Goal: Information Seeking & Learning: Learn about a topic

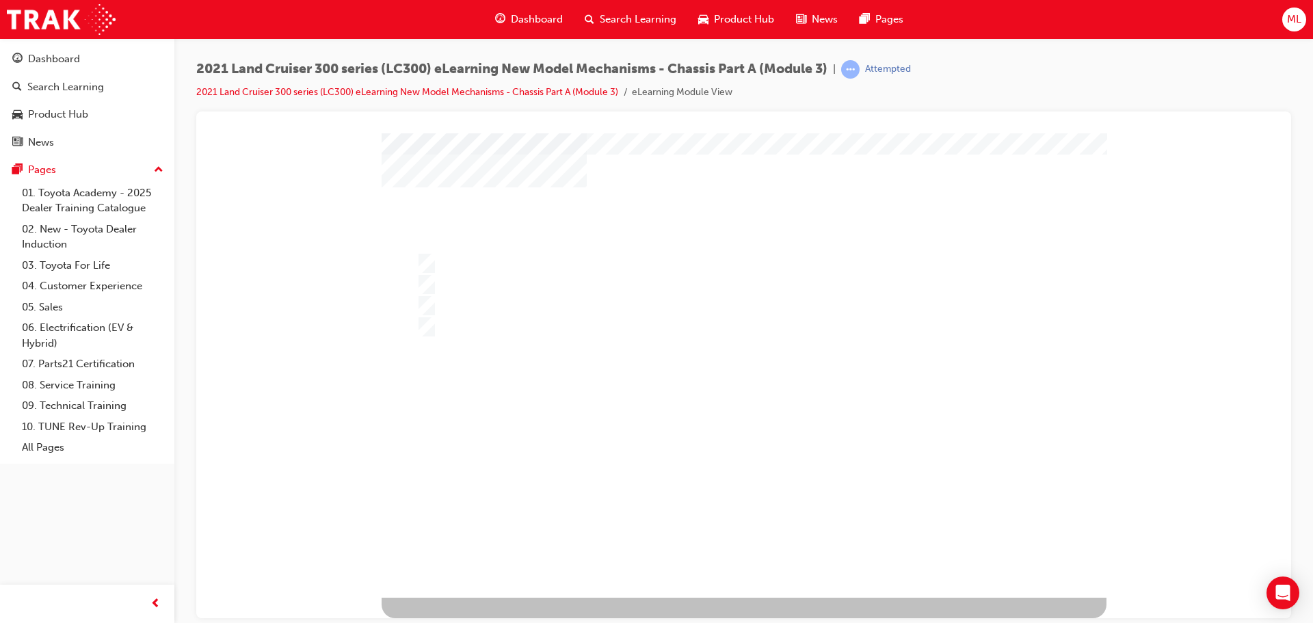
scroll to position [0, 0]
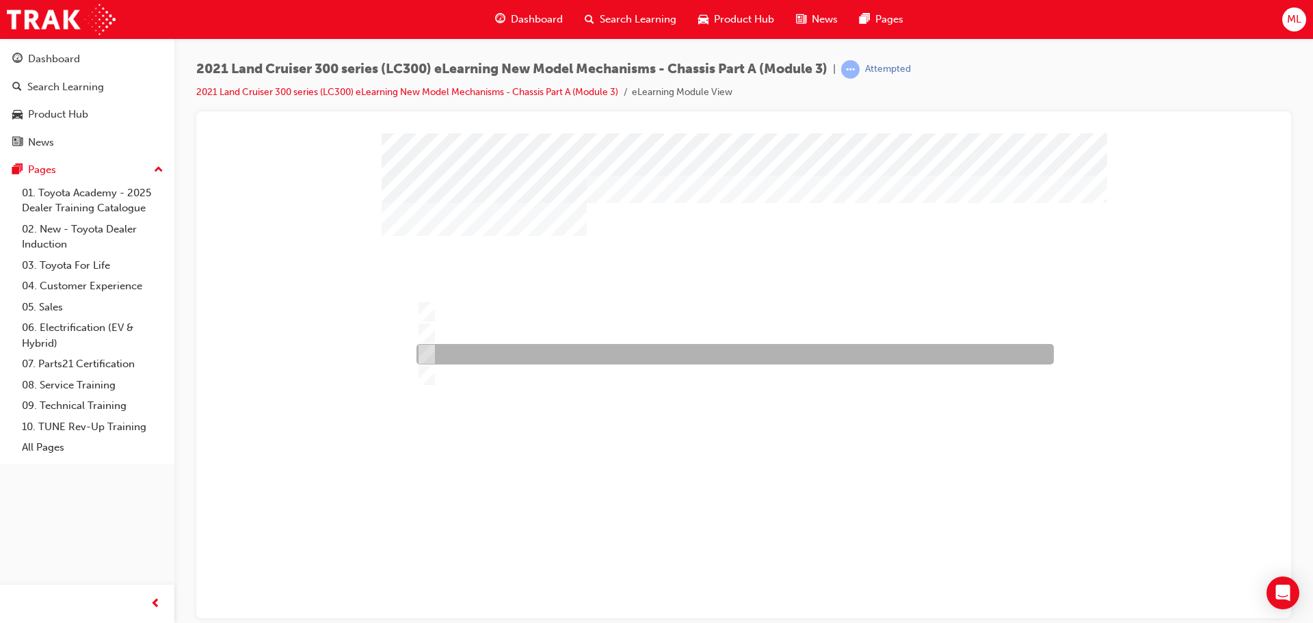
click at [427, 354] on input "3" at bounding box center [424, 354] width 15 height 15
radio input "true"
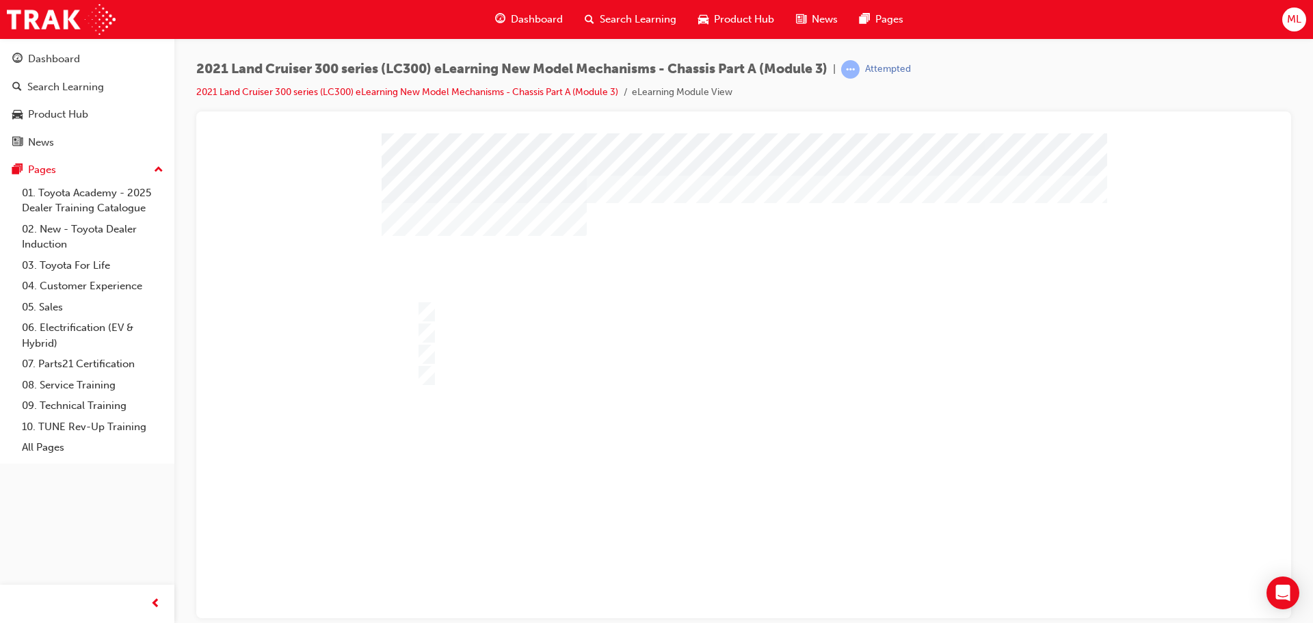
click at [734, 561] on div at bounding box center [744, 389] width 725 height 513
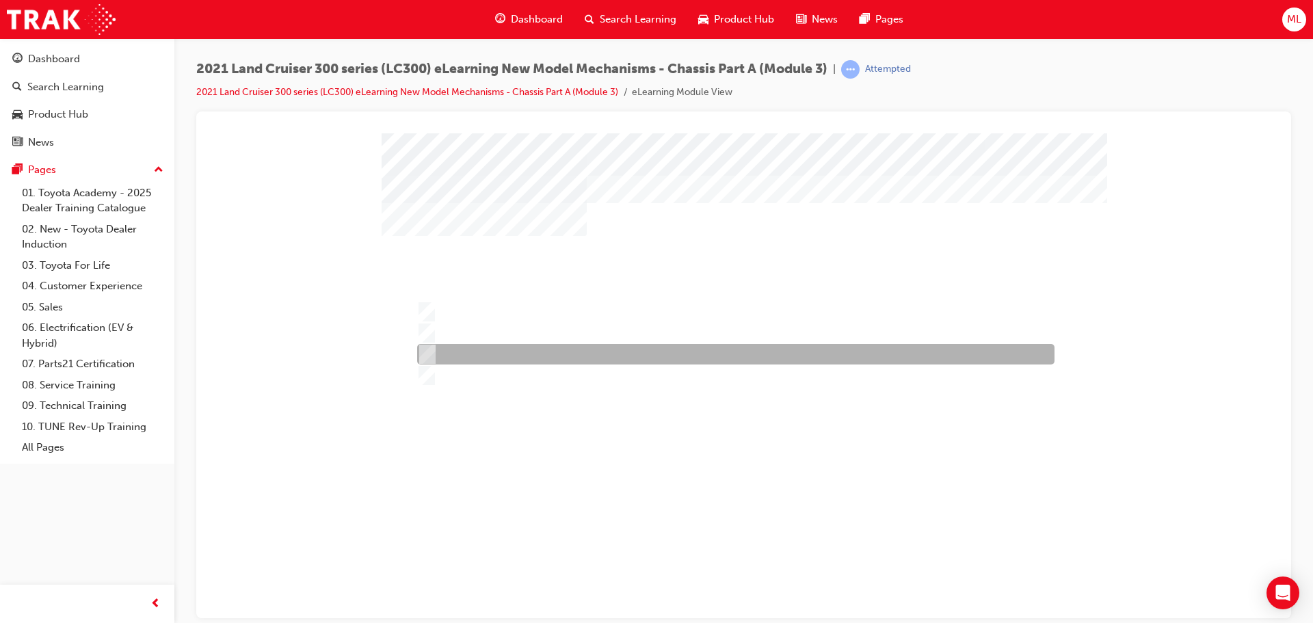
click at [430, 345] on div at bounding box center [733, 354] width 638 height 21
radio input "true"
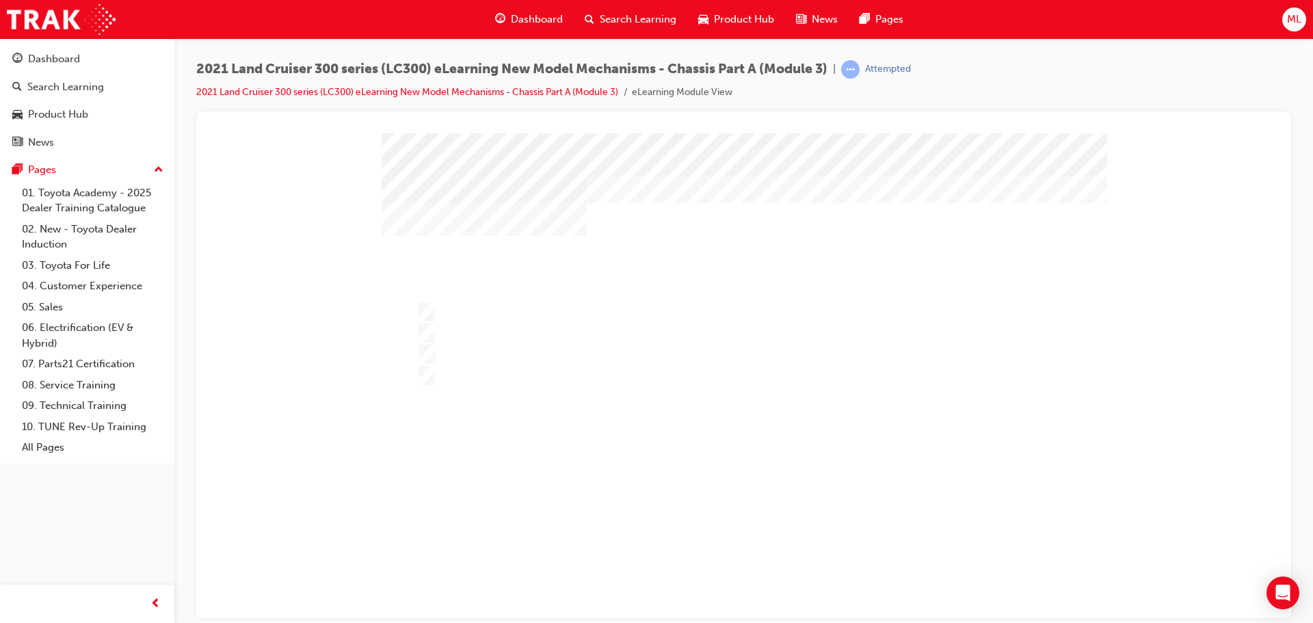
click at [766, 460] on div at bounding box center [744, 389] width 725 height 513
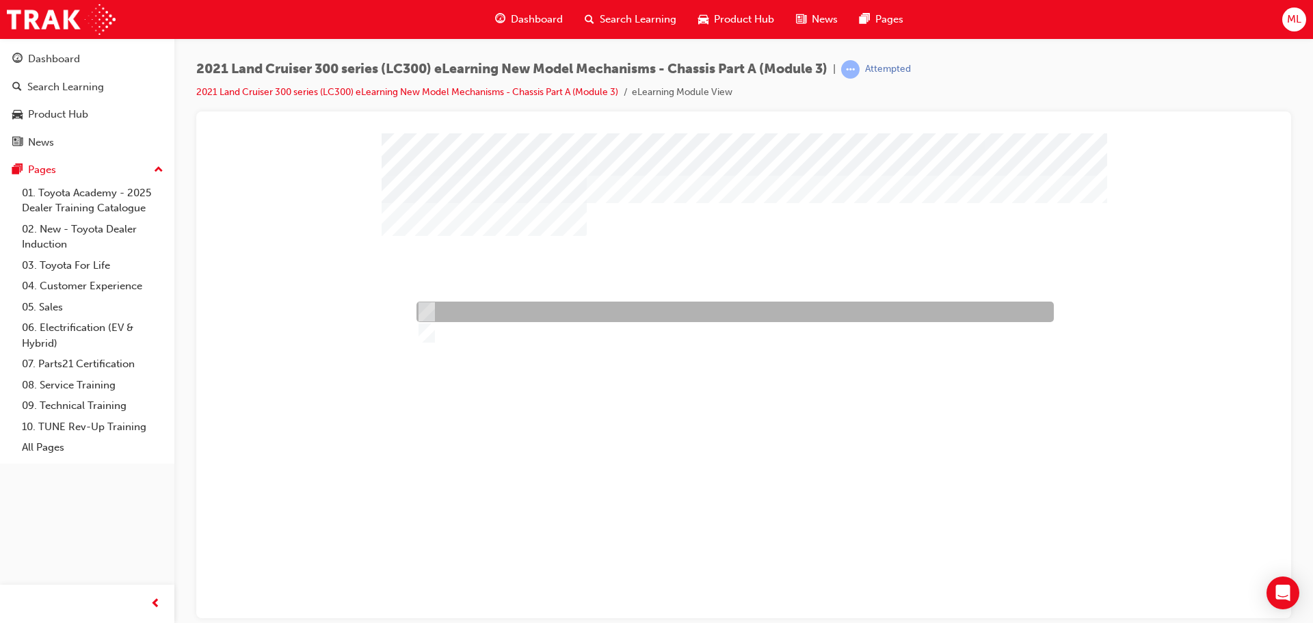
click at [427, 305] on input "True" at bounding box center [424, 311] width 15 height 15
radio input "true"
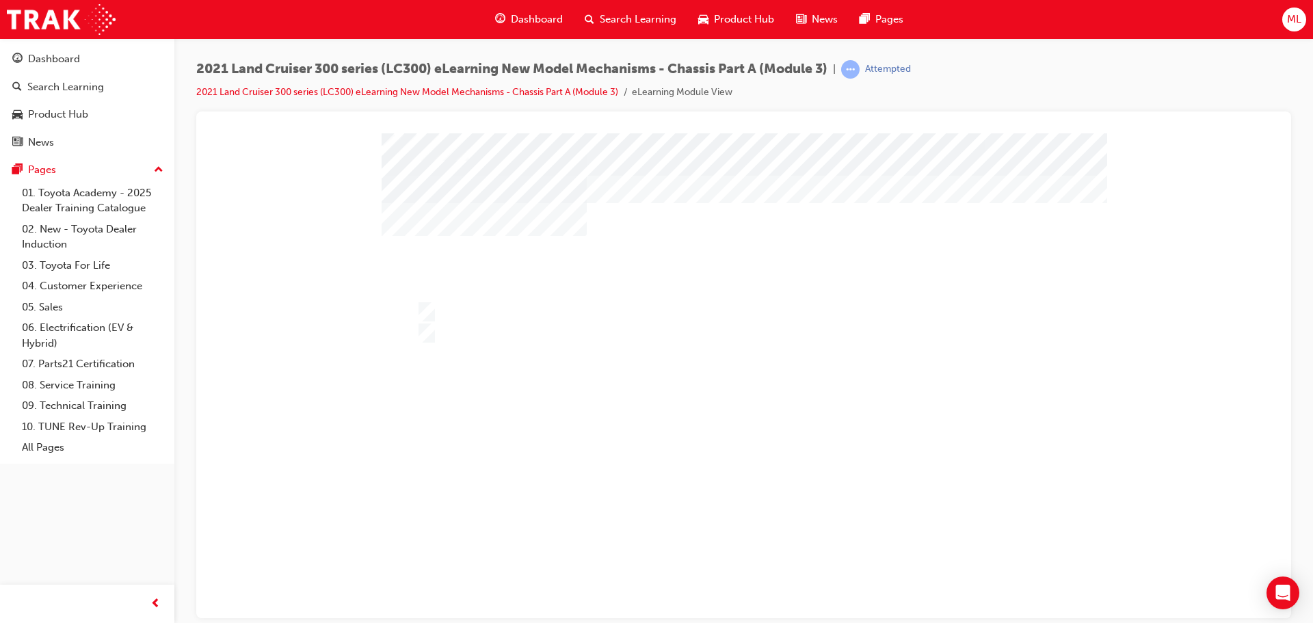
click at [732, 489] on div at bounding box center [744, 389] width 725 height 513
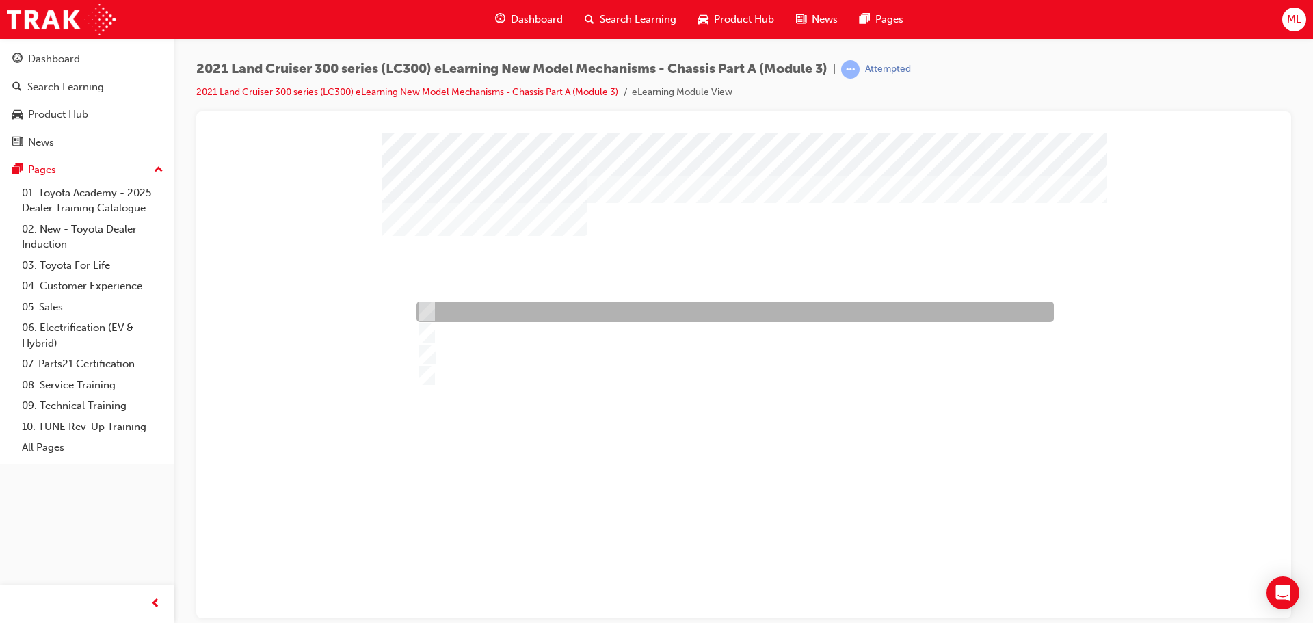
click at [423, 313] on input "41 : 59" at bounding box center [424, 311] width 15 height 15
radio input "true"
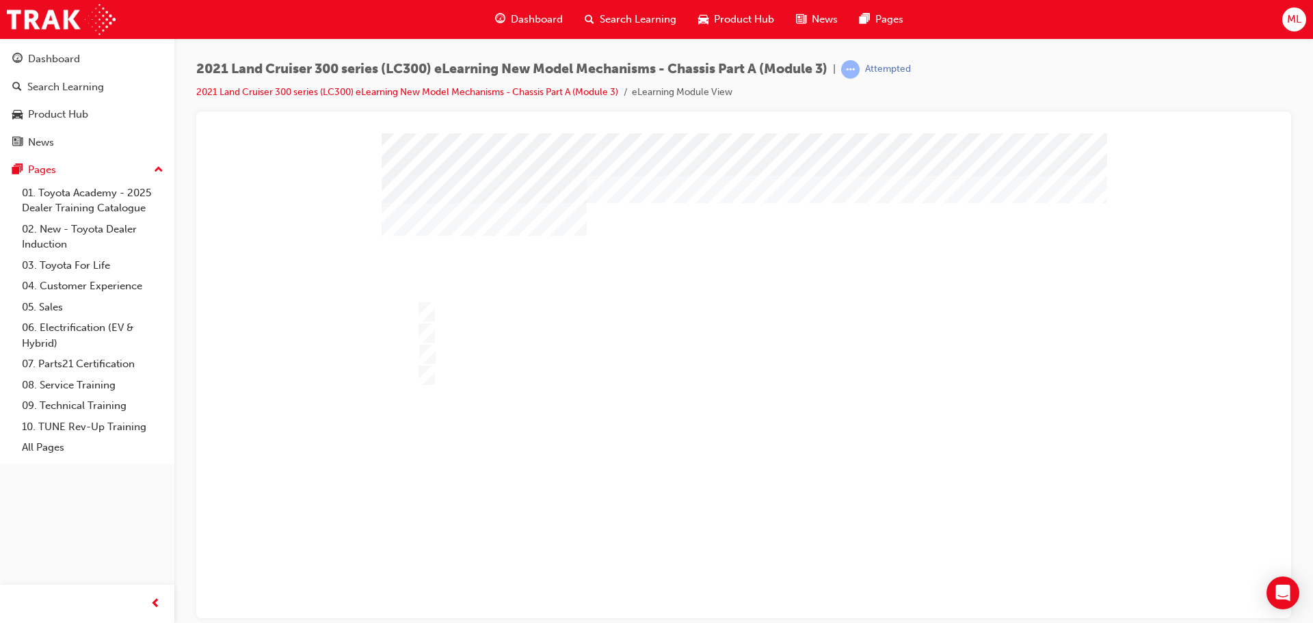
click at [750, 513] on div at bounding box center [744, 389] width 725 height 513
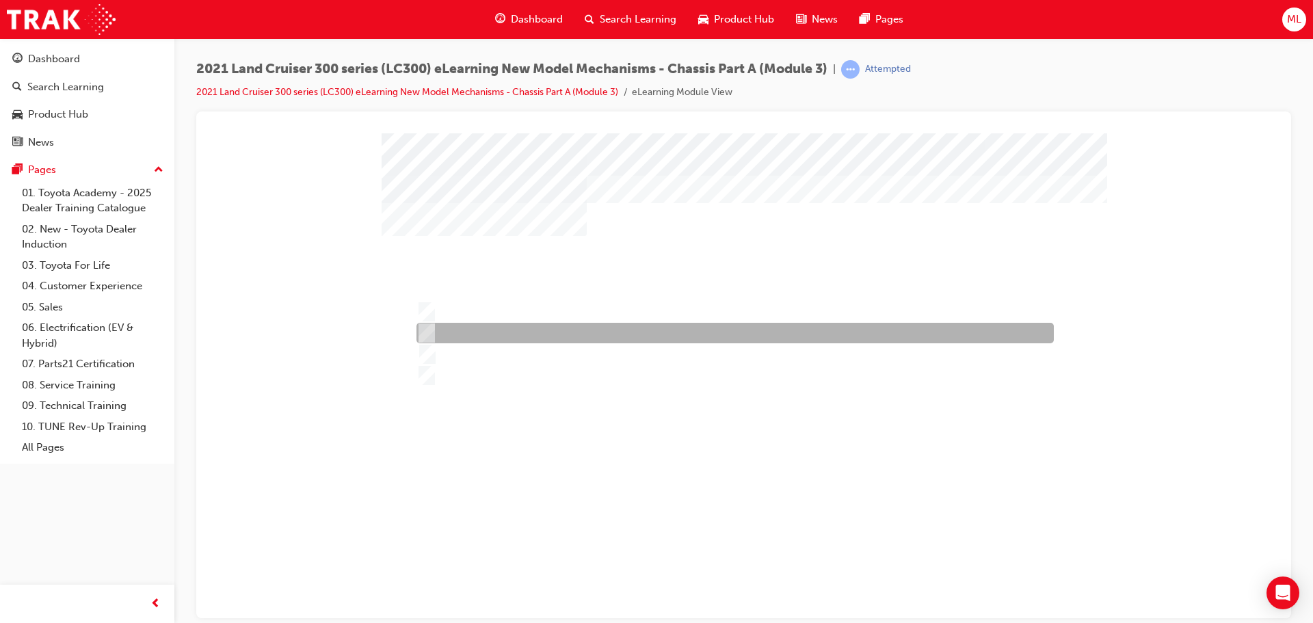
click at [433, 326] on div at bounding box center [732, 333] width 638 height 21
radio input "true"
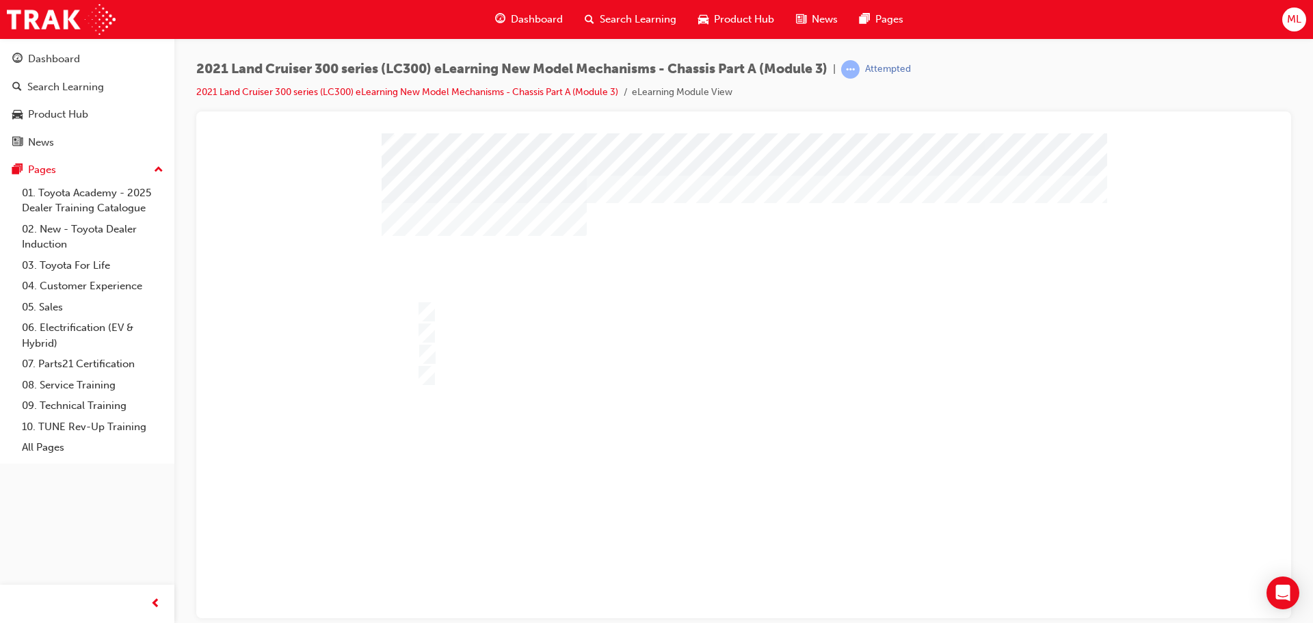
click at [768, 516] on div at bounding box center [744, 389] width 725 height 513
click at [982, 248] on div "5" at bounding box center [924, 245] width 291 height 53
